Goal: Information Seeking & Learning: Learn about a topic

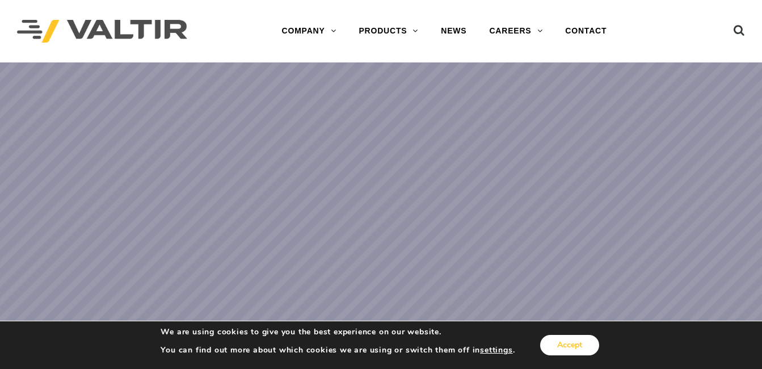
click at [576, 348] on button "Accept" at bounding box center [569, 345] width 59 height 20
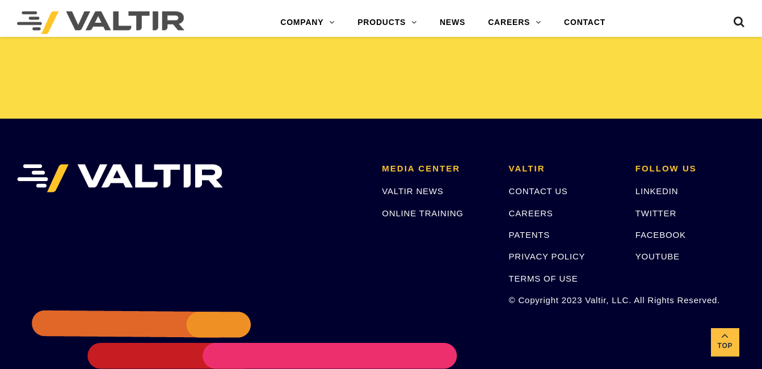
scroll to position [2436, 0]
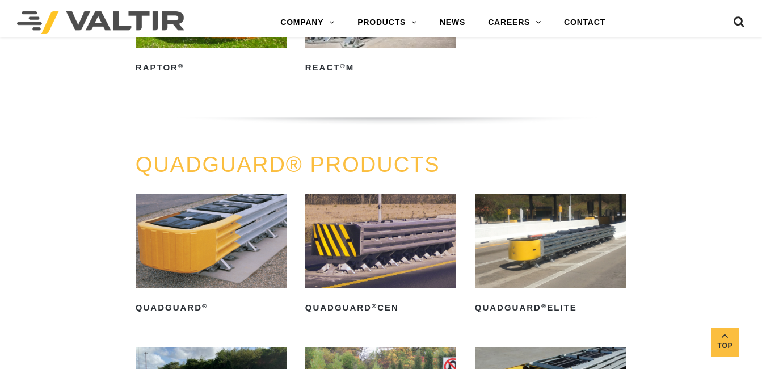
scroll to position [567, 0]
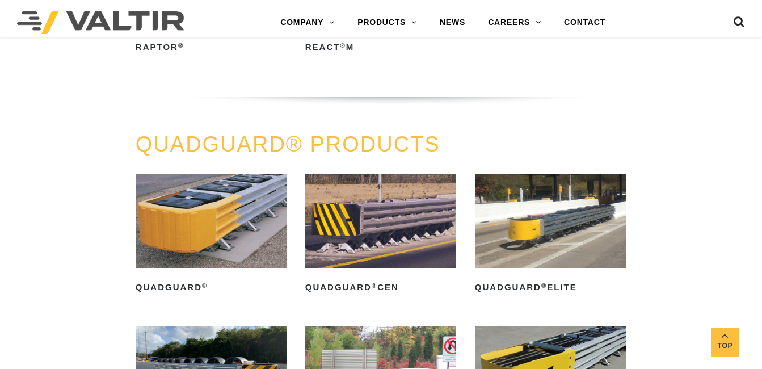
click at [397, 202] on img at bounding box center [380, 221] width 151 height 94
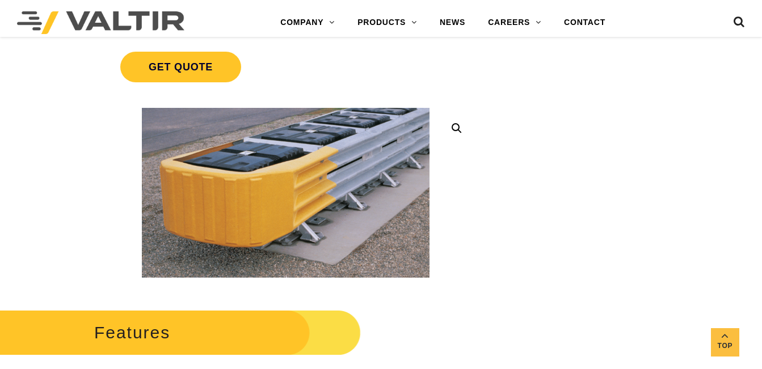
scroll to position [227, 0]
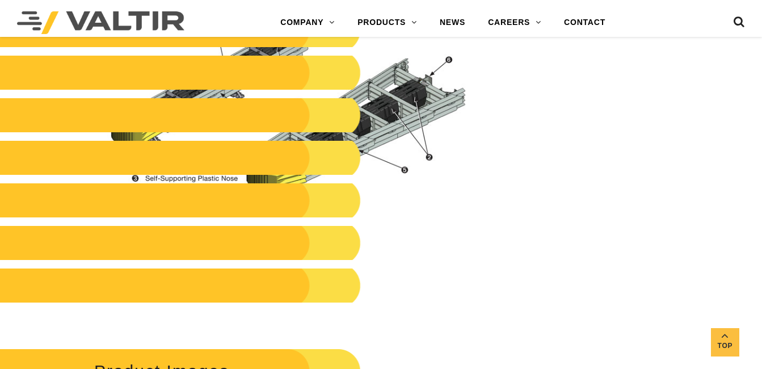
scroll to position [1248, 0]
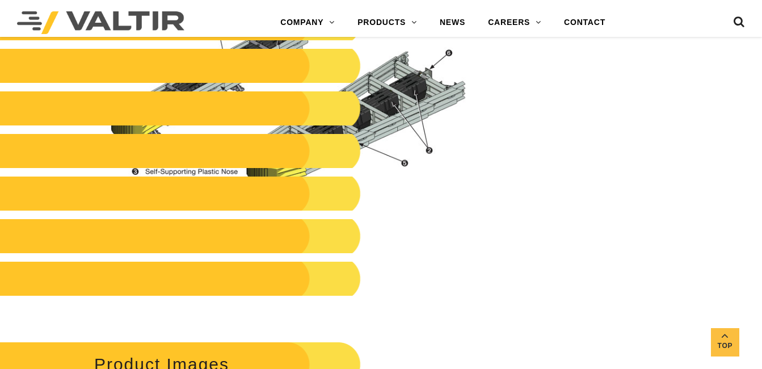
click at [411, 121] on img at bounding box center [285, 106] width 383 height 203
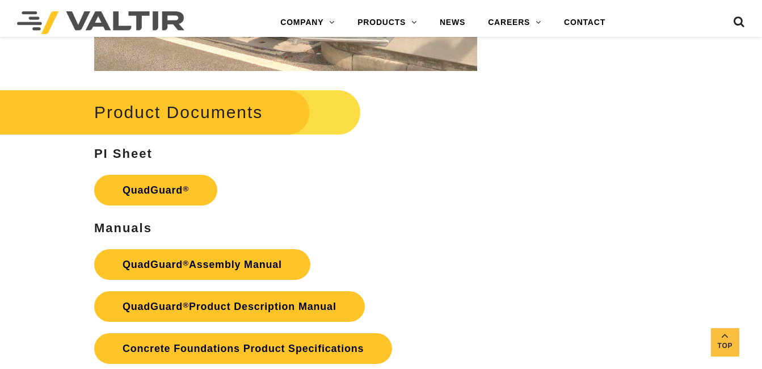
scroll to position [2099, 0]
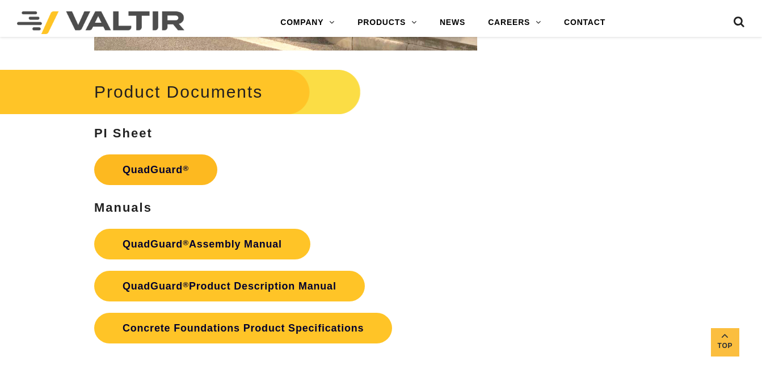
click at [145, 175] on link "QuadGuard ®" at bounding box center [155, 169] width 123 height 31
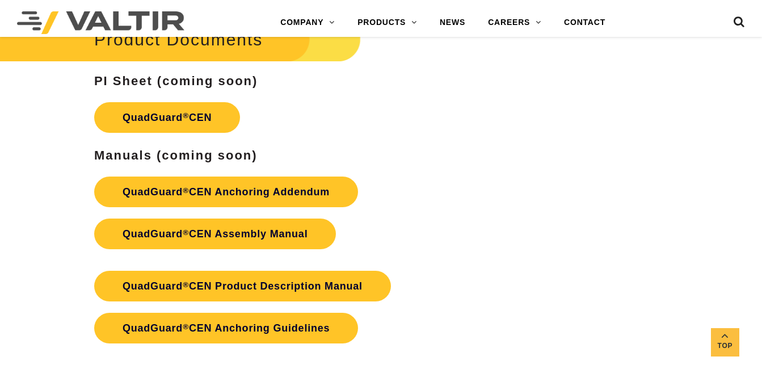
scroll to position [1815, 0]
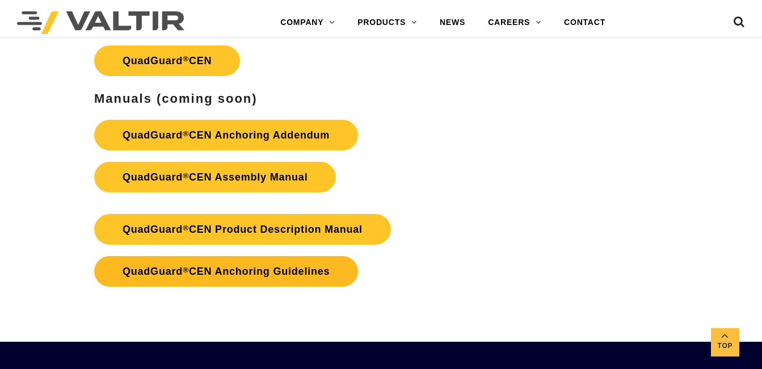
click at [294, 271] on link "QuadGuard ® CEN Anchoring Guidelines" at bounding box center [226, 271] width 264 height 31
